Goal: Information Seeking & Learning: Learn about a topic

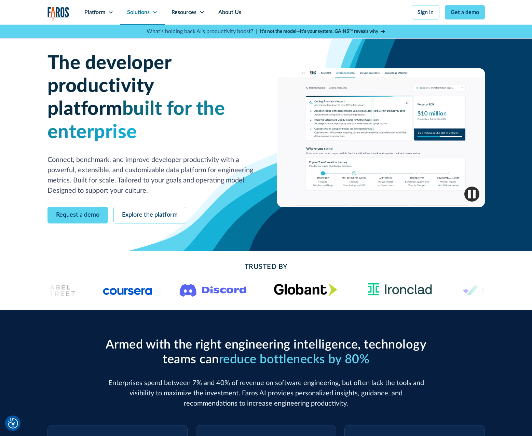
click at [135, 13] on div "Solutions" at bounding box center [138, 12] width 23 height 8
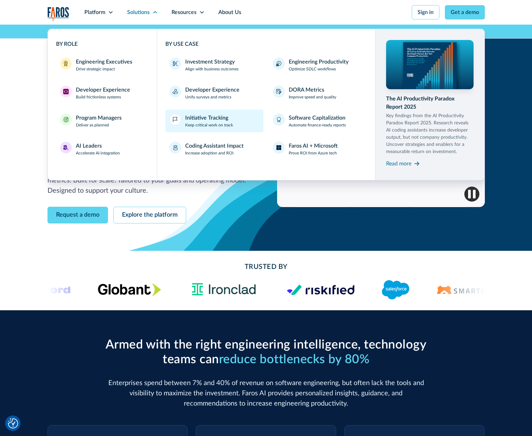
click at [216, 119] on div "Initiative Tracking" at bounding box center [206, 118] width 43 height 8
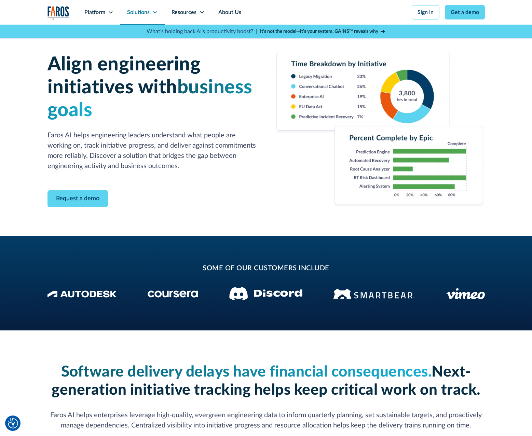
click at [153, 12] on icon at bounding box center [154, 12] width 5 height 5
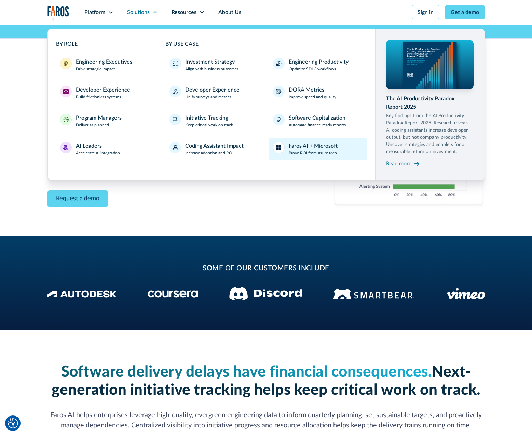
click at [305, 147] on div "Faros AI + Microsoft" at bounding box center [313, 146] width 49 height 8
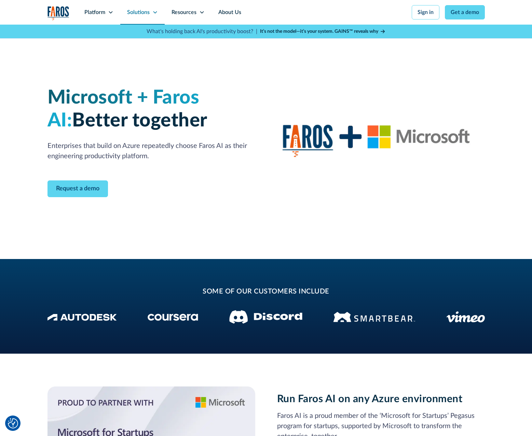
click at [135, 13] on div "Solutions" at bounding box center [138, 12] width 23 height 8
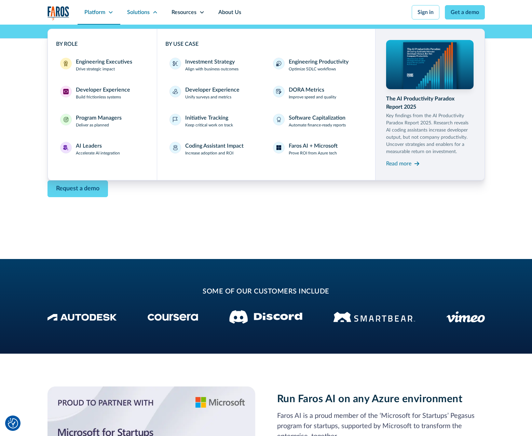
click at [105, 11] on div "Platform" at bounding box center [94, 12] width 21 height 8
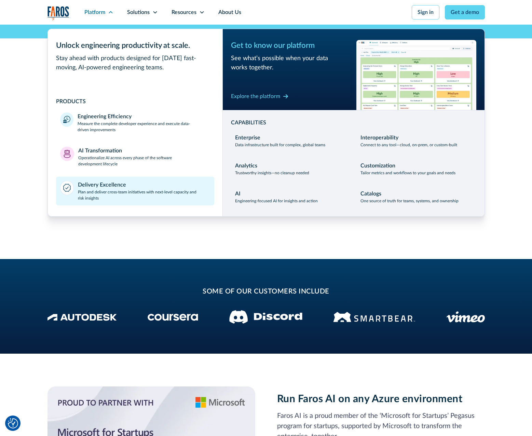
click at [126, 186] on div "Delivery Excellence Plan and deliver cross-team initiatives with next-level cap…" at bounding box center [144, 191] width 132 height 21
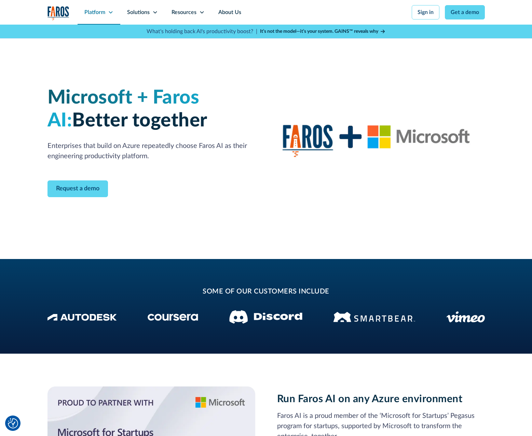
click at [107, 12] on div "Platform" at bounding box center [99, 12] width 43 height 25
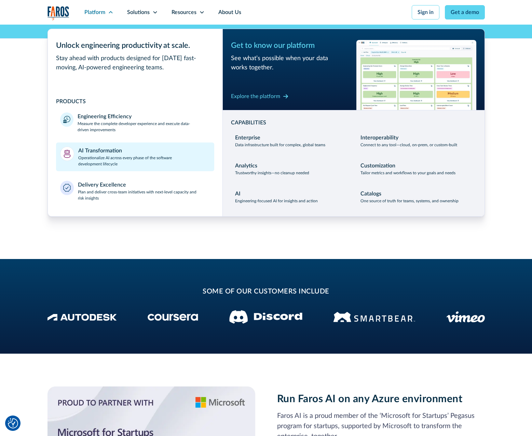
click at [109, 163] on p "Operationalize AI across every phase of the software development lifecycle" at bounding box center [144, 161] width 132 height 12
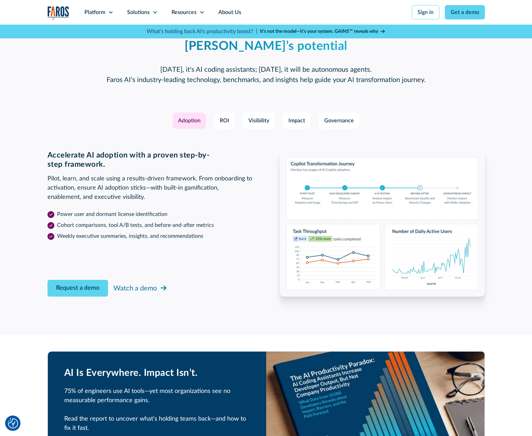
scroll to position [1094, 0]
